Goal: Information Seeking & Learning: Learn about a topic

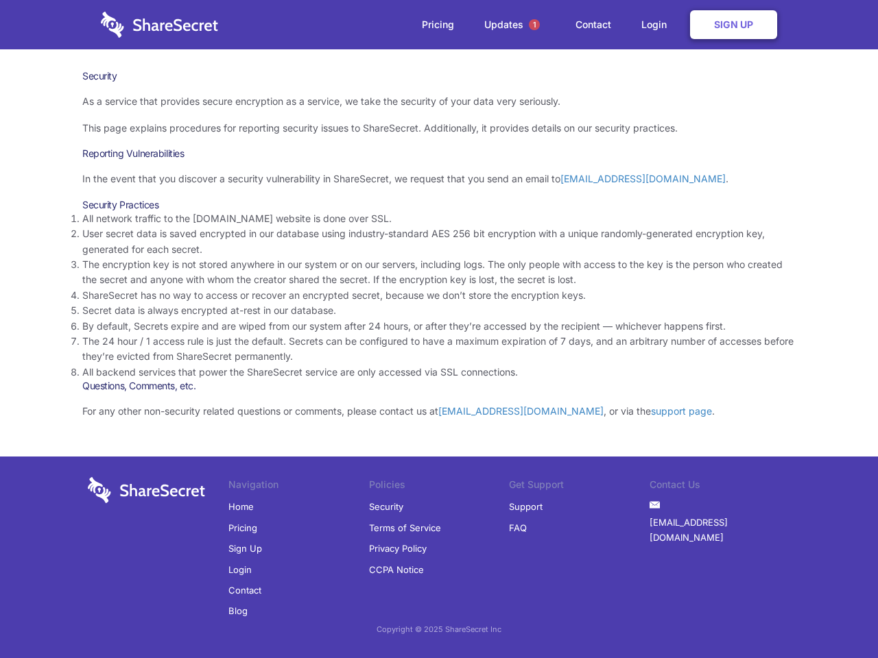
click at [439, 329] on li "By default, Secrets expire and are wiped from our system after 24 hours, or aft…" at bounding box center [438, 326] width 713 height 15
click at [534, 25] on span "1" at bounding box center [534, 24] width 11 height 11
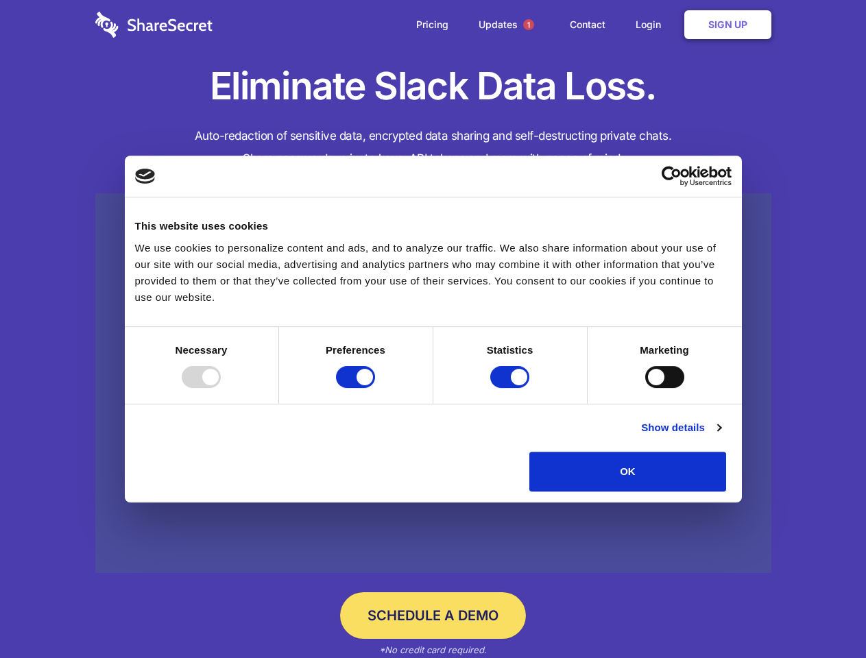
click at [221, 388] on div at bounding box center [201, 377] width 39 height 22
click at [375, 388] on input "Preferences" at bounding box center [355, 377] width 39 height 22
checkbox input "false"
click at [512, 388] on input "Statistics" at bounding box center [509, 377] width 39 height 22
checkbox input "false"
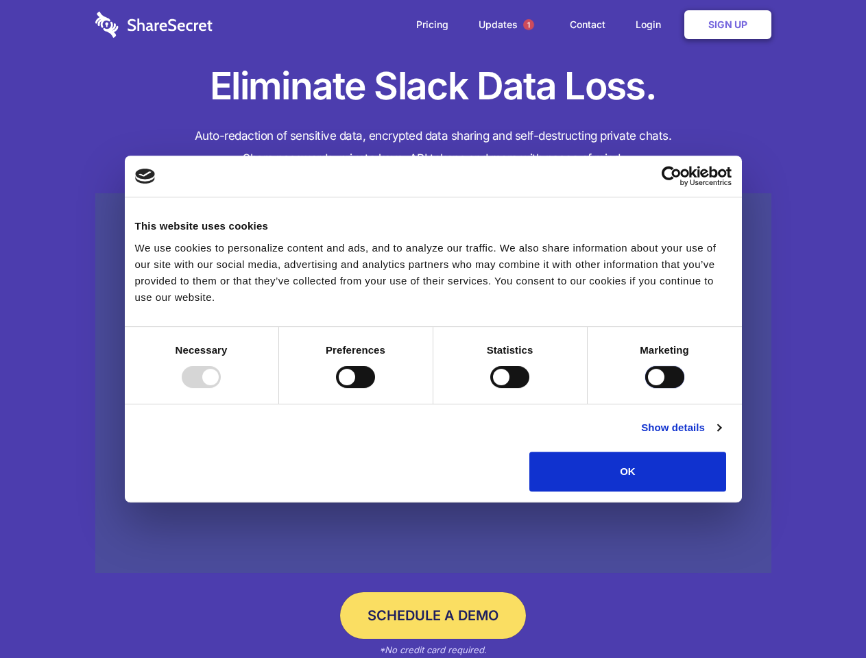
click at [645, 388] on input "Marketing" at bounding box center [664, 377] width 39 height 22
checkbox input "true"
click at [721, 436] on link "Show details" at bounding box center [681, 428] width 80 height 16
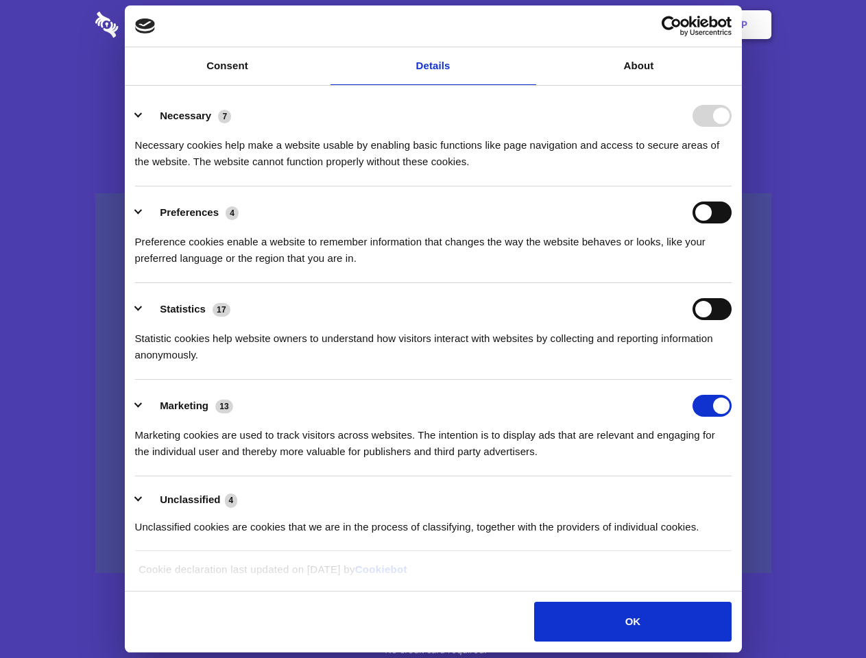
click at [732, 170] on div "Necessary cookies help make a website usable by enabling basic functions like p…" at bounding box center [433, 148] width 597 height 43
click at [528, 25] on span "1" at bounding box center [528, 24] width 11 height 11
